Goal: Check status: Check status

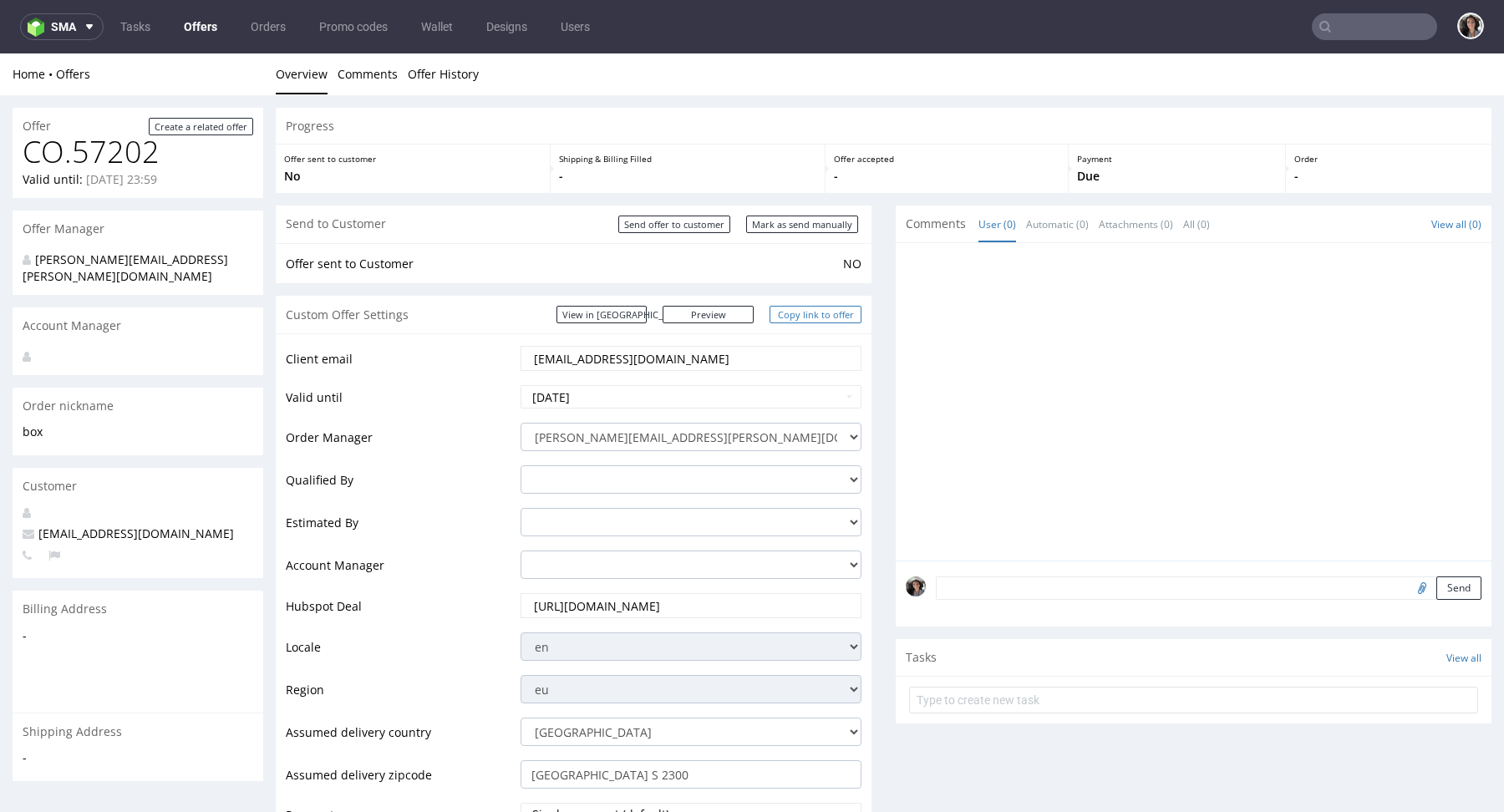
click at [822, 317] on link "Copy link to offer" at bounding box center [816, 314] width 92 height 18
click at [825, 227] on input "Mark as send manually" at bounding box center [802, 224] width 112 height 18
type input "In progress..."
click at [829, 314] on link "Copy link to offer" at bounding box center [816, 314] width 92 height 18
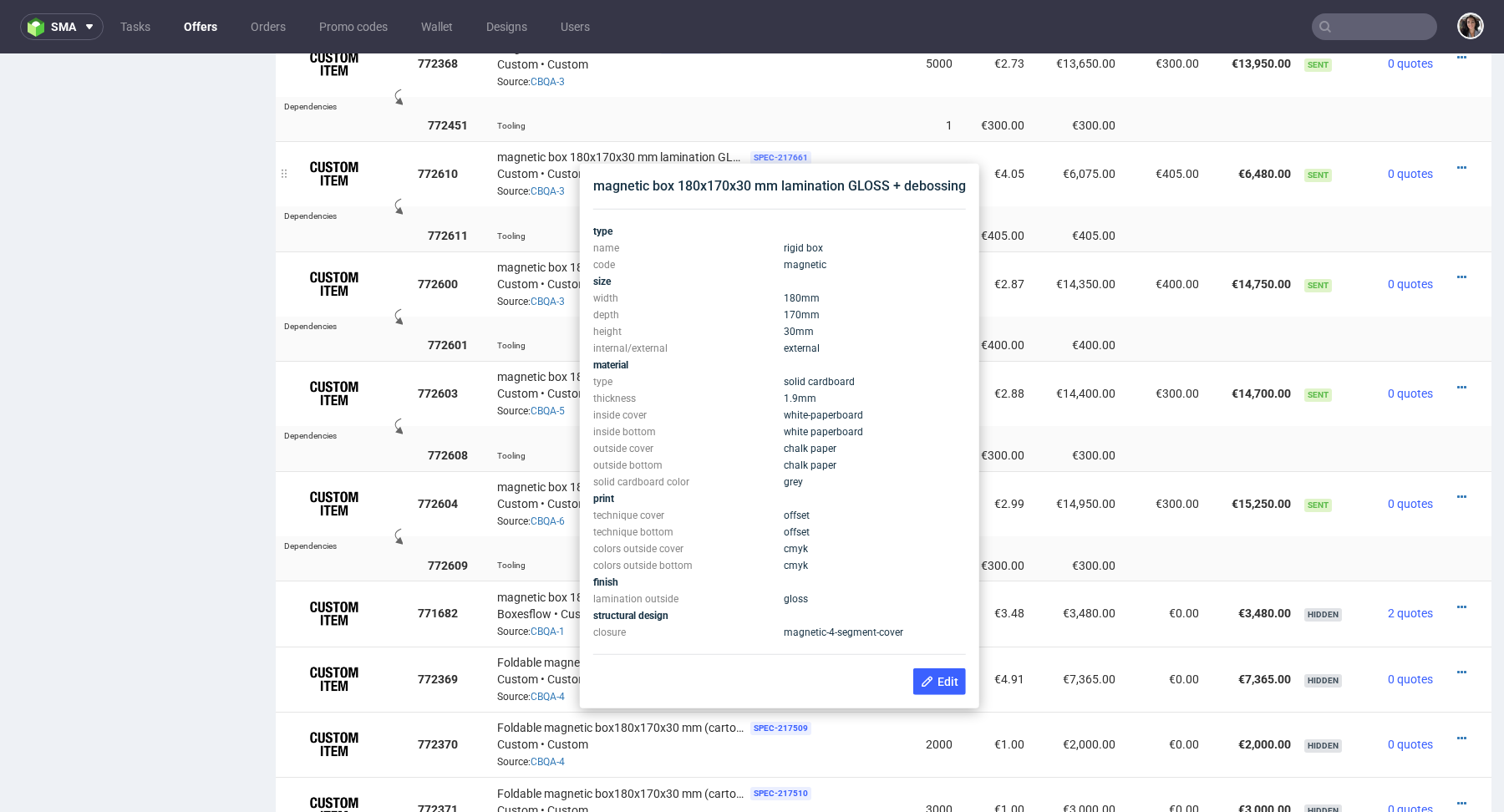
scroll to position [1479, 0]
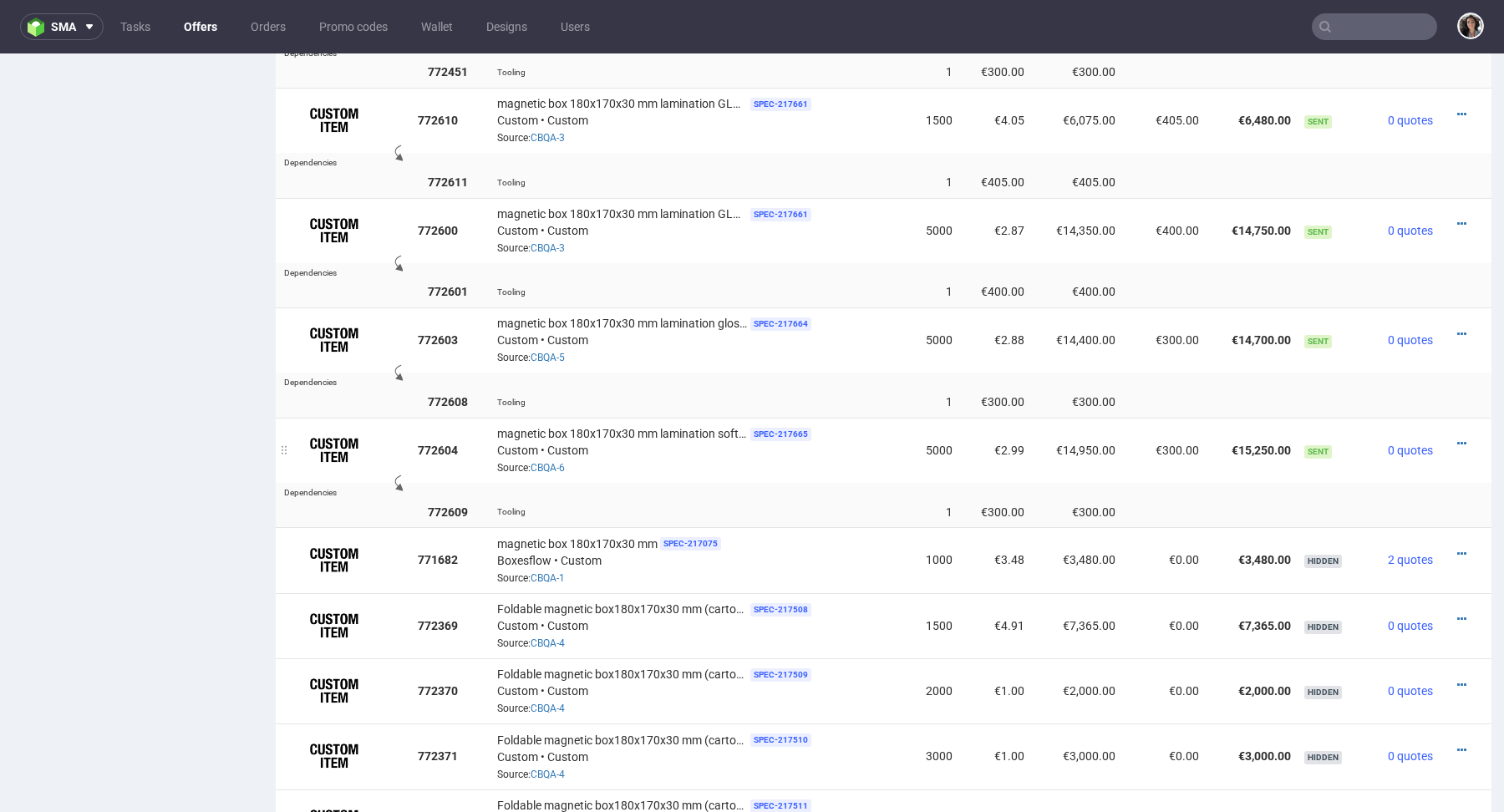
click at [1122, 457] on td "€300.00" at bounding box center [1163, 450] width 83 height 65
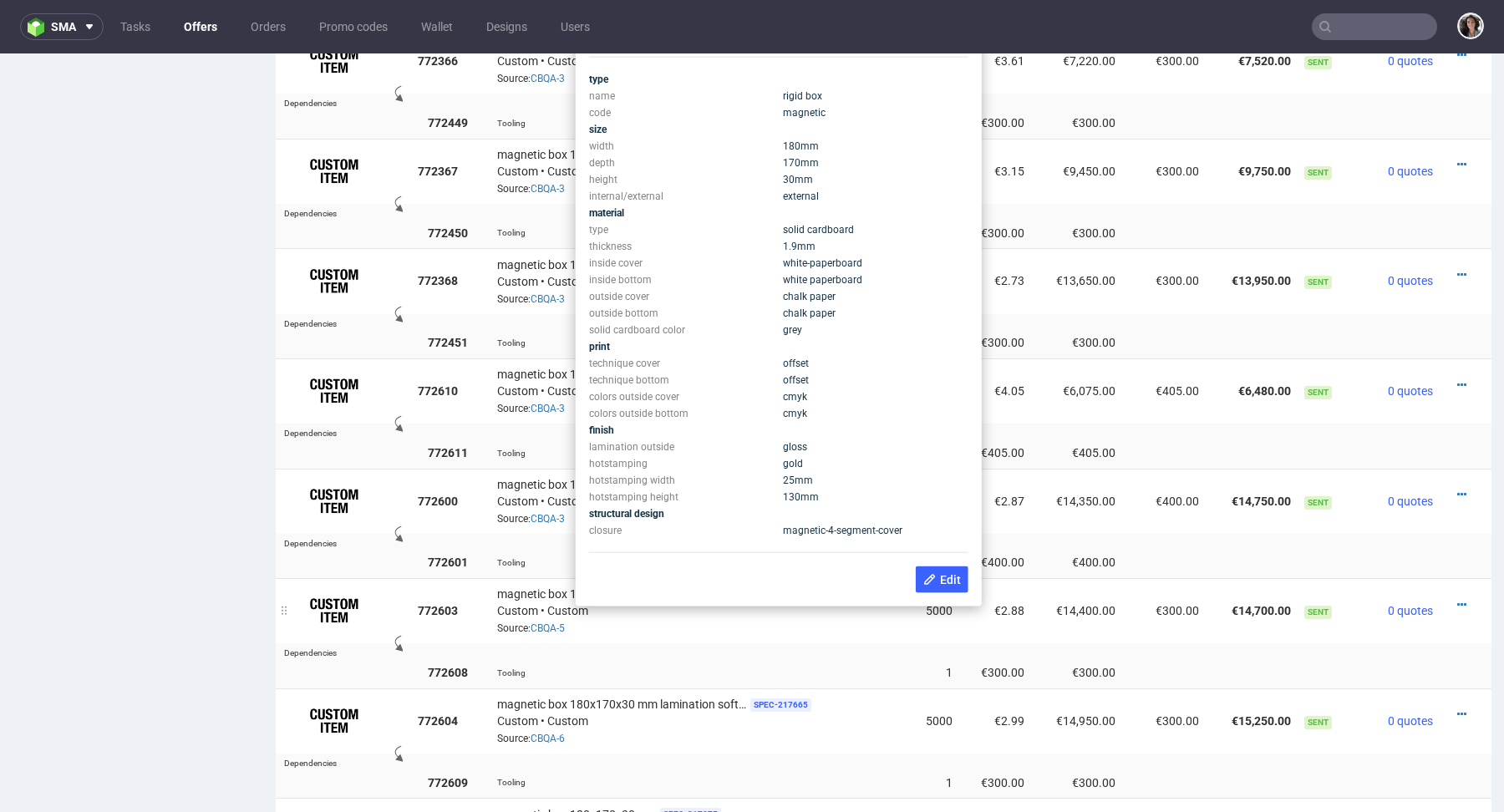
scroll to position [1147, 0]
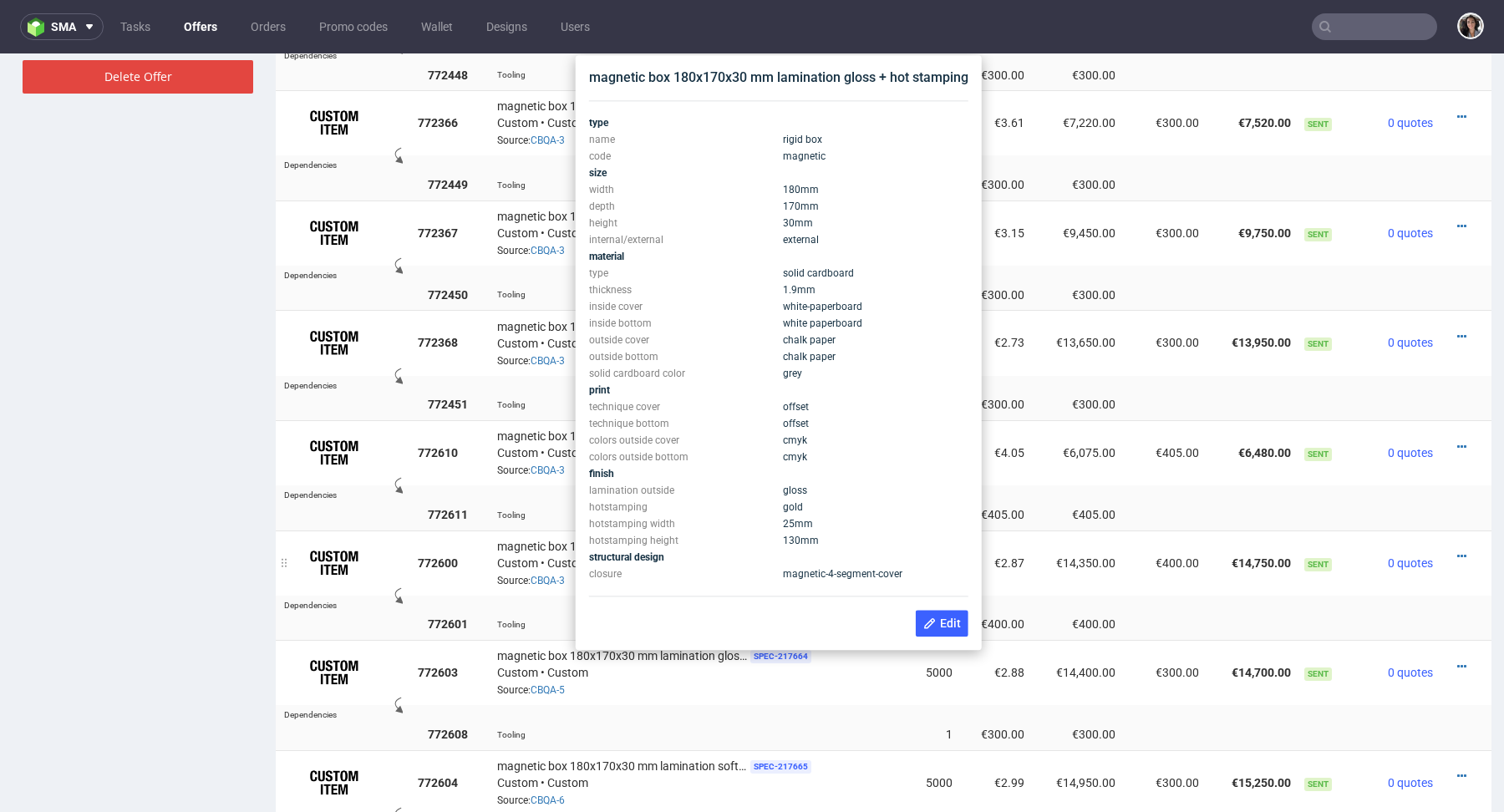
click at [1042, 587] on td "€14,350.00" at bounding box center [1077, 563] width 92 height 65
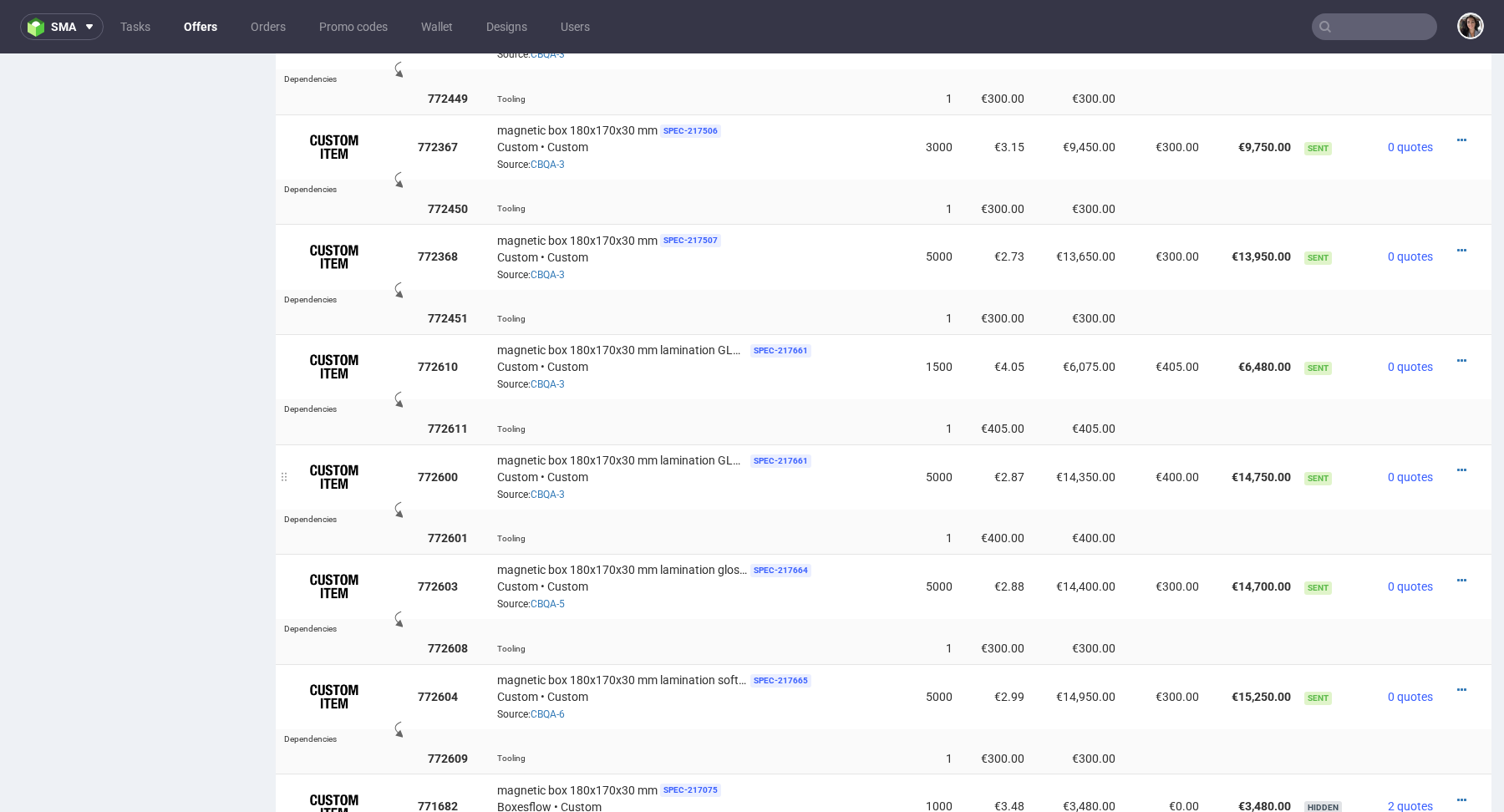
scroll to position [1274, 0]
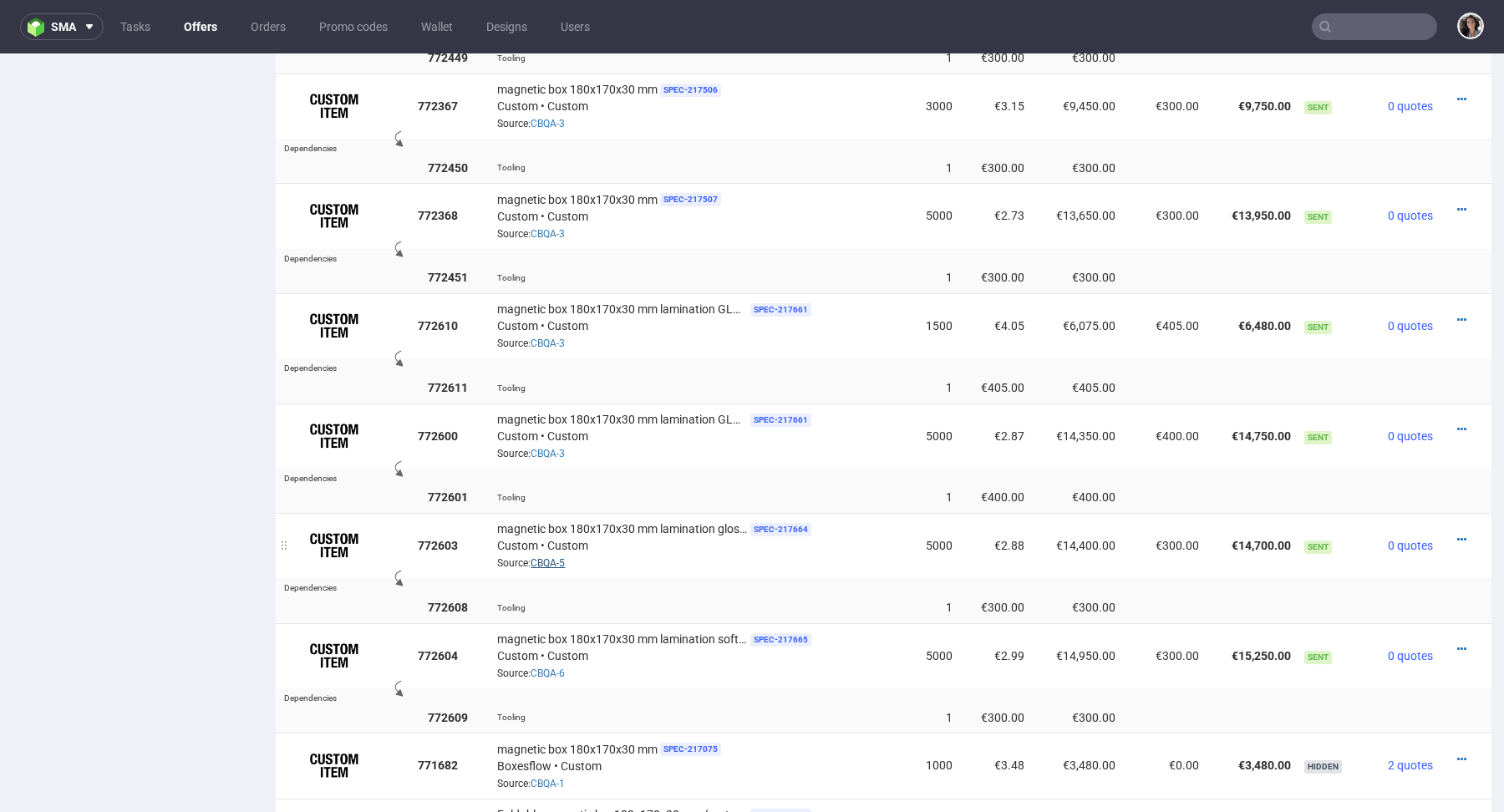
click at [545, 561] on link "CBQA-5" at bounding box center [547, 562] width 34 height 11
